Goal: Task Accomplishment & Management: Manage account settings

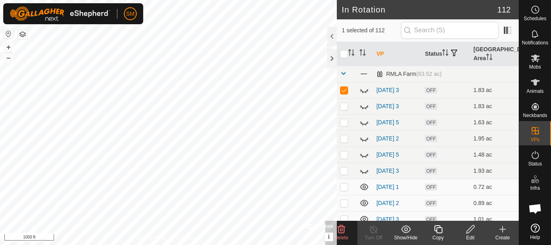
scroll to position [1687, 0]
click at [535, 35] on icon at bounding box center [536, 34] width 10 height 10
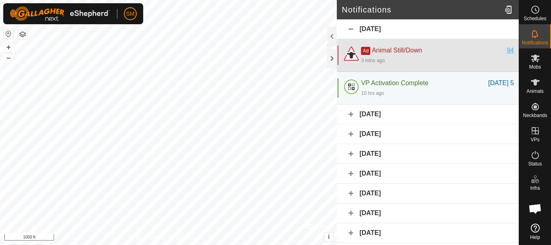
click at [507, 53] on div "94" at bounding box center [510, 51] width 7 height 10
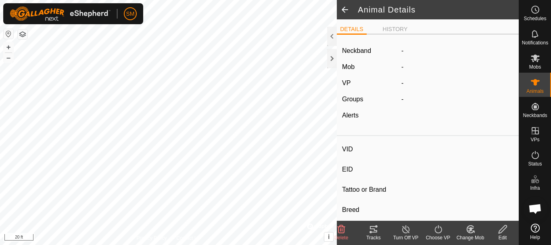
type input "94"
type input "-"
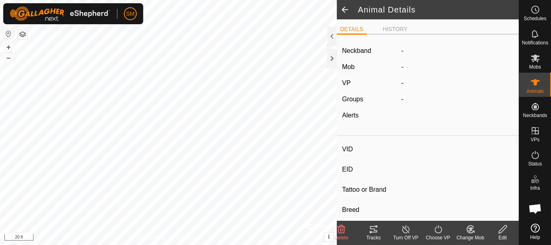
type input "Joined"
type input "-1 kg"
type input "-"
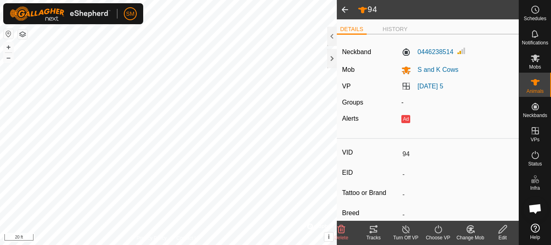
click at [344, 7] on span at bounding box center [345, 9] width 16 height 19
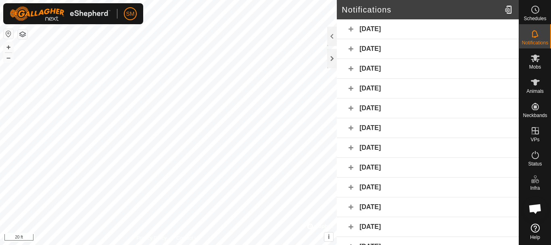
click at [351, 49] on div "[DATE]" at bounding box center [428, 49] width 182 height 20
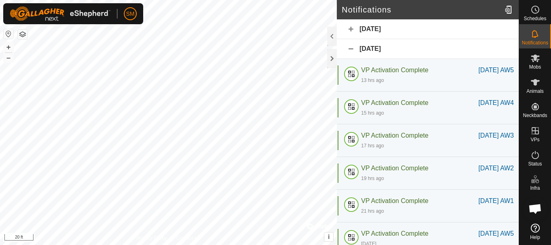
click at [351, 45] on div "[DATE]" at bounding box center [428, 49] width 182 height 20
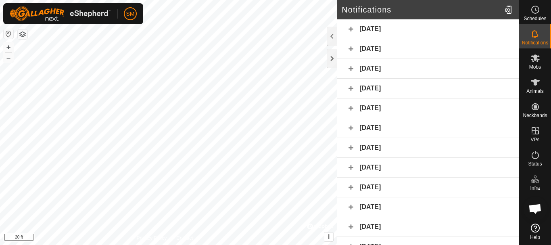
click at [349, 69] on div "[DATE]" at bounding box center [428, 69] width 182 height 20
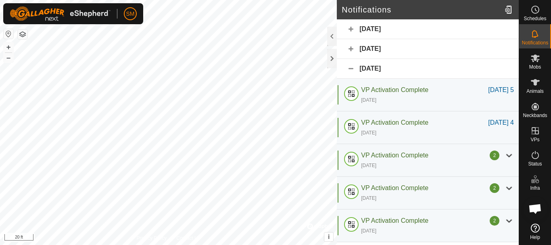
click at [349, 69] on div "[DATE]" at bounding box center [428, 69] width 182 height 20
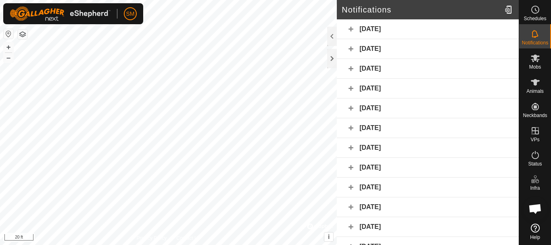
click at [350, 26] on div "[DATE]" at bounding box center [428, 29] width 182 height 20
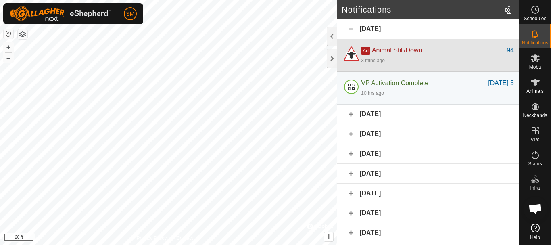
click at [351, 56] on div at bounding box center [351, 55] width 19 height 19
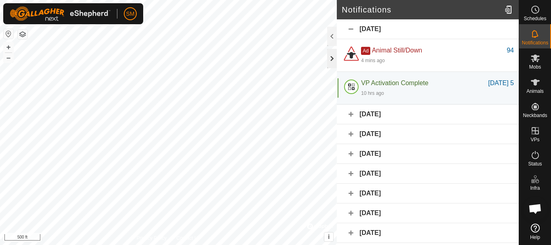
click at [330, 56] on div at bounding box center [332, 58] width 10 height 19
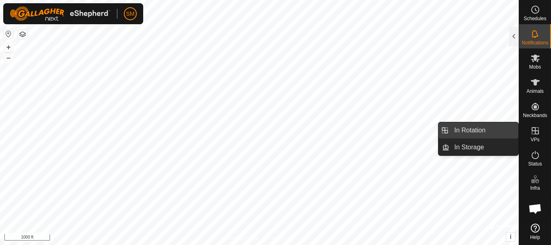
click at [477, 130] on link "In Rotation" at bounding box center [484, 130] width 69 height 16
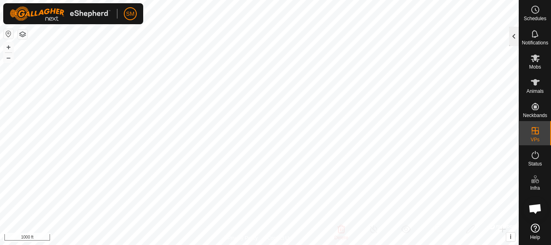
click at [512, 30] on div at bounding box center [514, 36] width 10 height 19
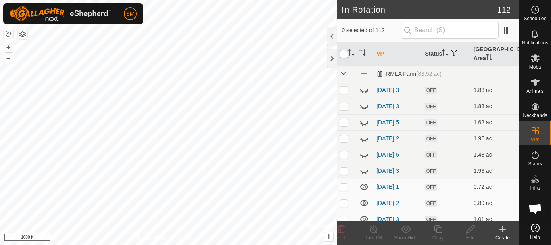
click at [345, 55] on input "checkbox" at bounding box center [344, 54] width 8 height 8
checkbox input "true"
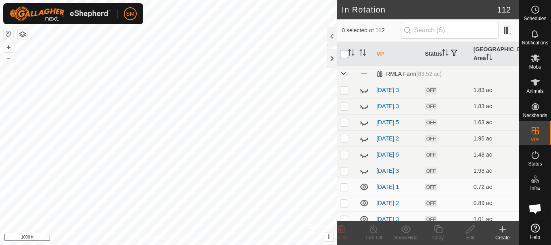
checkbox input "true"
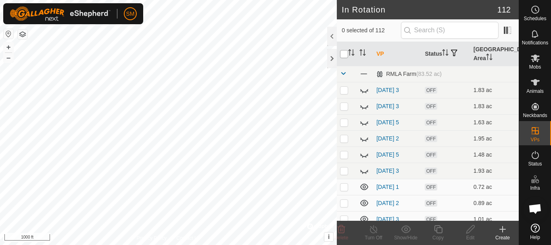
checkbox input "true"
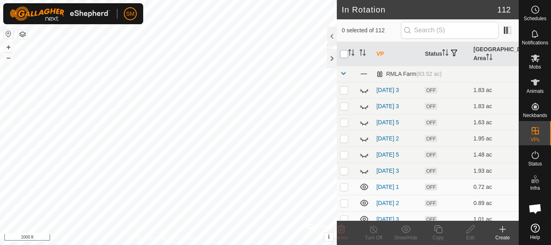
checkbox input "true"
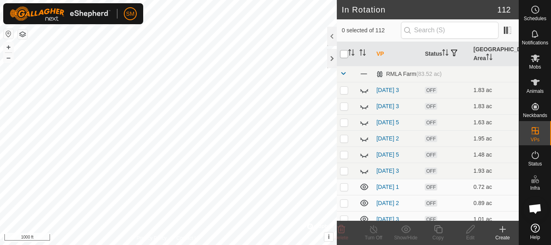
checkbox input "true"
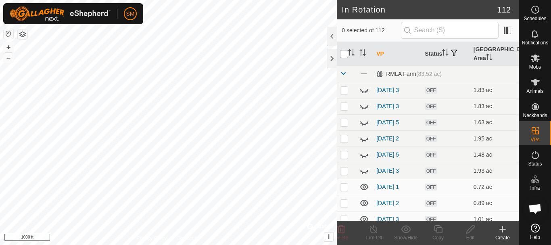
checkbox input "true"
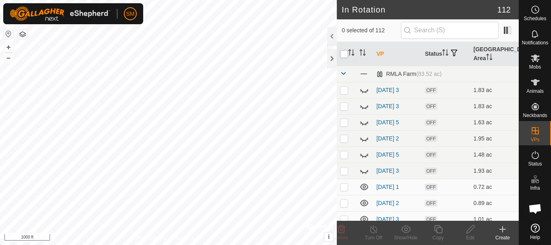
checkbox input "true"
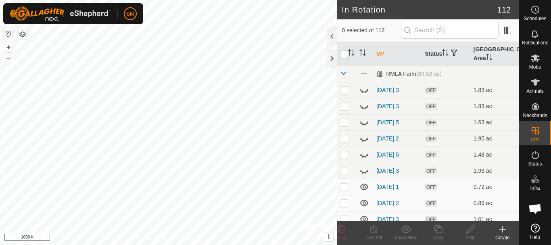
checkbox input "true"
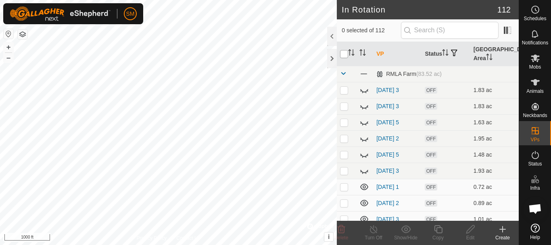
checkbox input "true"
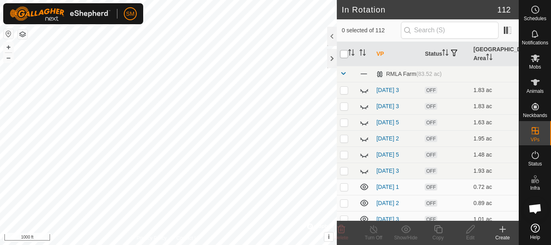
checkbox input "true"
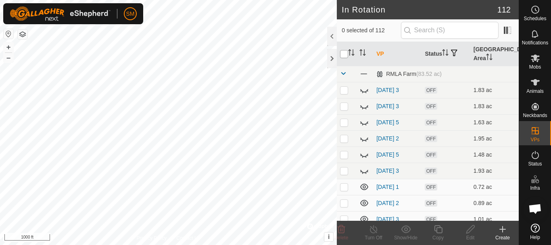
checkbox input "true"
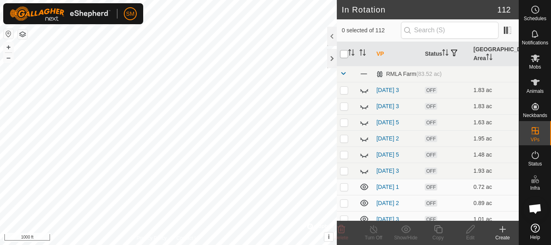
checkbox input "true"
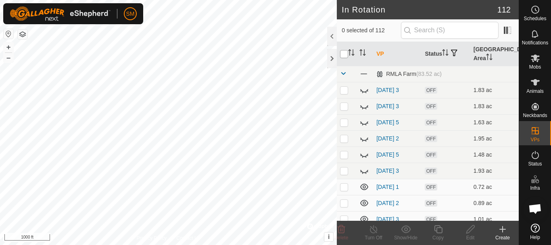
checkbox input "true"
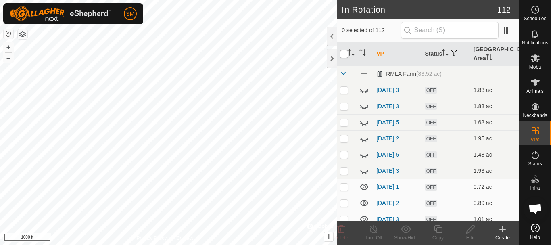
checkbox input "true"
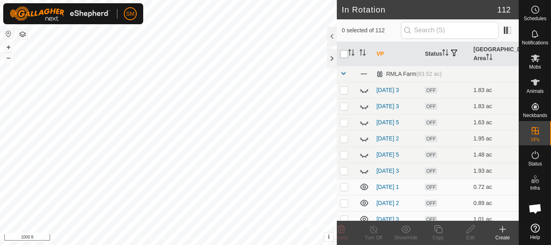
checkbox input "true"
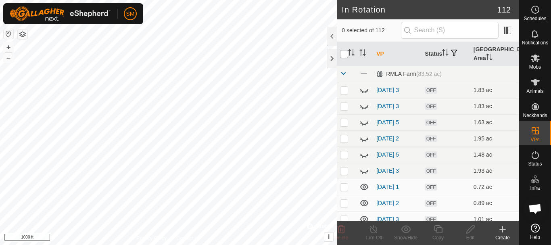
checkbox input "true"
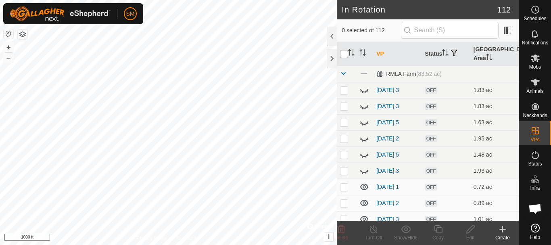
checkbox input "true"
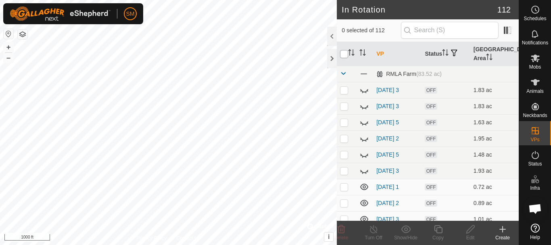
checkbox input "true"
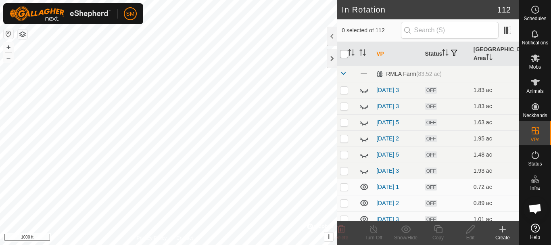
checkbox input "true"
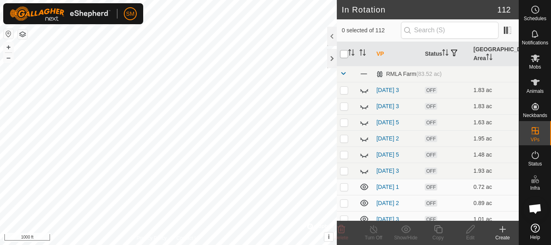
checkbox input "true"
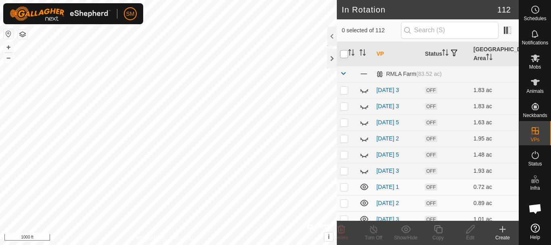
checkbox input "true"
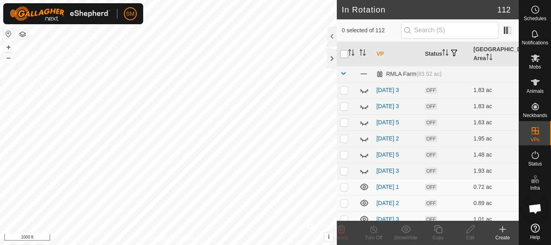
checkbox input "true"
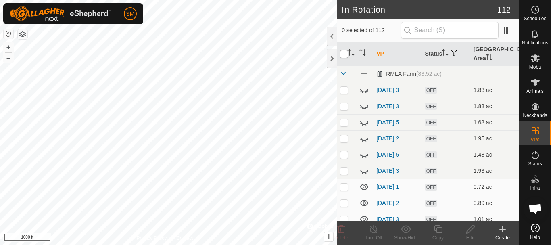
checkbox input "true"
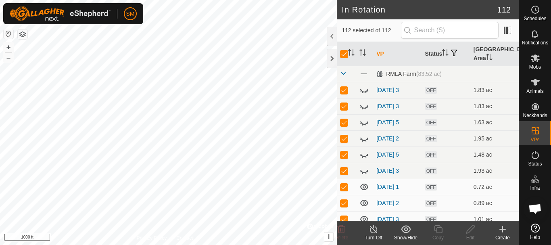
click at [401, 227] on icon at bounding box center [406, 229] width 10 height 10
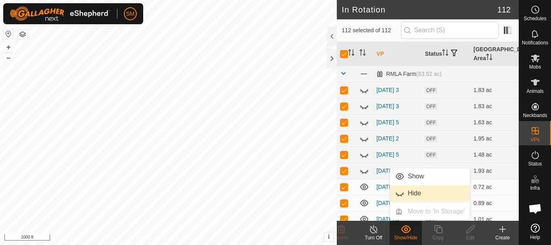
click at [408, 191] on link "Hide" at bounding box center [430, 193] width 80 height 16
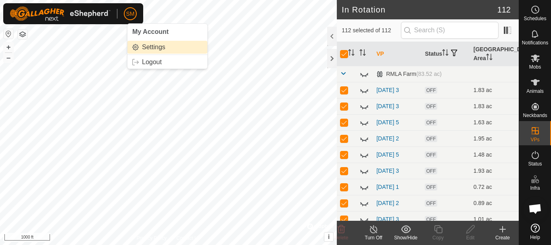
click at [155, 47] on link "Settings" at bounding box center [168, 47] width 80 height 13
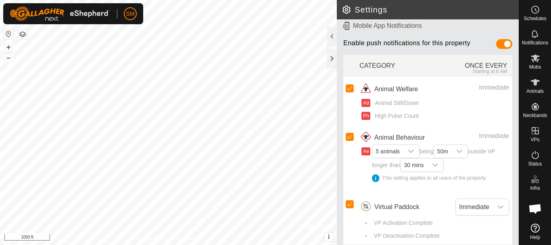
scroll to position [98, 0]
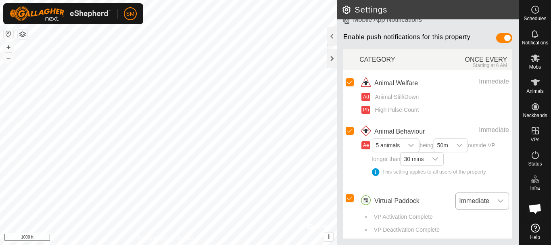
click at [498, 201] on icon "dropdown trigger" at bounding box center [501, 201] width 6 height 6
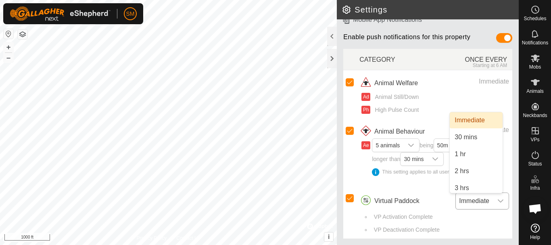
click at [498, 201] on icon "dropdown trigger" at bounding box center [501, 201] width 6 height 6
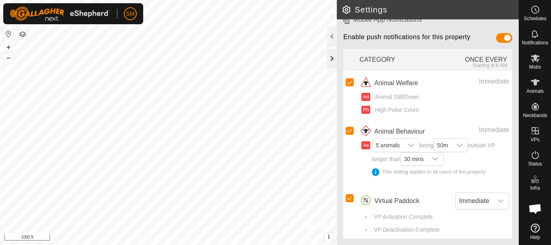
click at [331, 57] on div at bounding box center [332, 58] width 10 height 19
